Goal: Transaction & Acquisition: Subscribe to service/newsletter

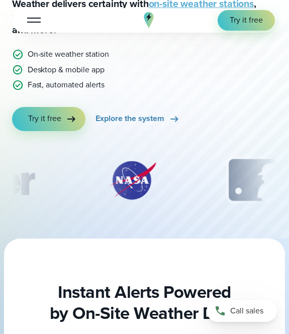
scroll to position [160, 0]
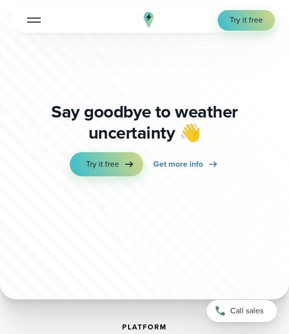
scroll to position [5069, 0]
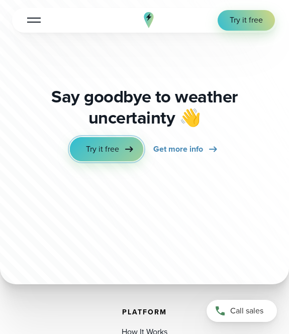
click at [111, 145] on link "Try it free" at bounding box center [106, 149] width 73 height 24
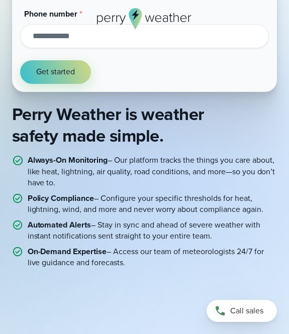
scroll to position [309, 0]
